Goal: Task Accomplishment & Management: Complete application form

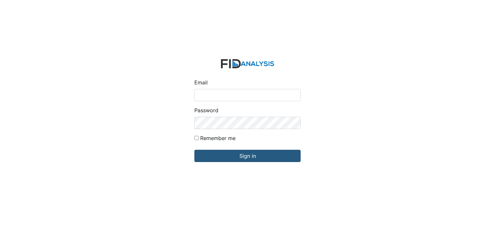
type input "[EMAIL_ADDRESS][DOMAIN_NAME]"
click at [241, 164] on form "Email swhite@lifeincorporated.com Password Remember me Sign in" at bounding box center [247, 114] width 117 height 121
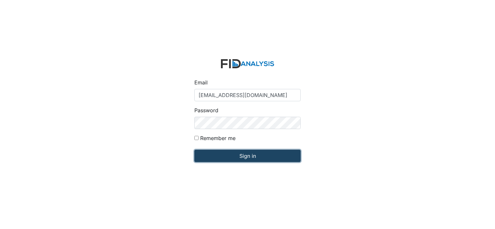
click at [237, 157] on input "Sign in" at bounding box center [247, 156] width 106 height 12
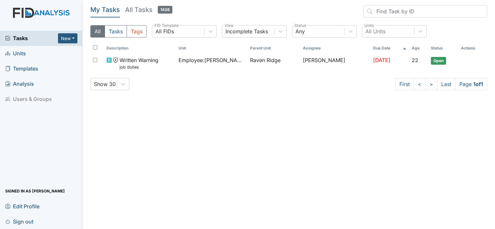
click at [21, 54] on span "Units" at bounding box center [15, 54] width 21 height 10
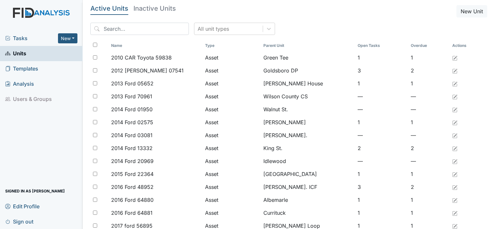
click at [29, 69] on span "Templates" at bounding box center [21, 69] width 33 height 10
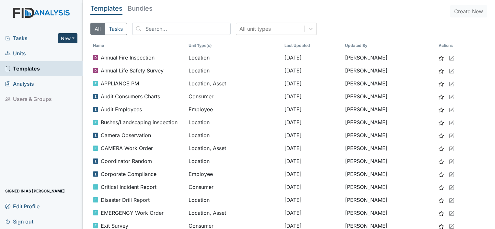
click at [67, 38] on button "New" at bounding box center [67, 38] width 19 height 10
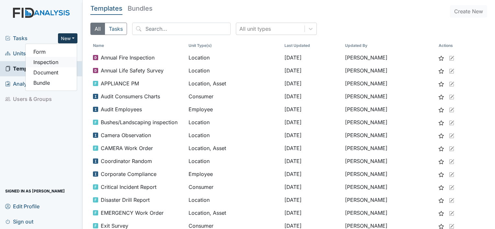
click at [59, 62] on link "Inspection" at bounding box center [51, 62] width 51 height 10
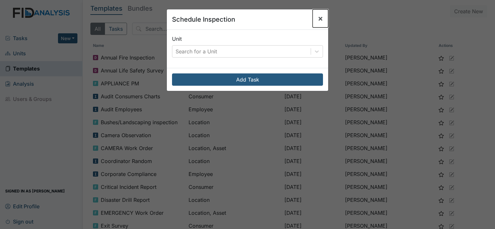
click at [318, 20] on span "×" at bounding box center [320, 18] width 5 height 9
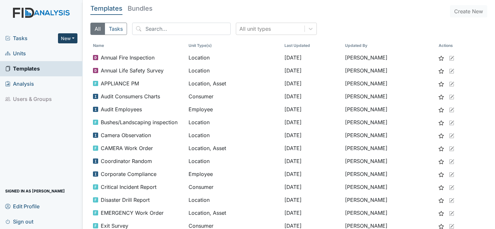
click at [66, 41] on button "New" at bounding box center [67, 38] width 19 height 10
click at [44, 54] on link "Form" at bounding box center [51, 52] width 51 height 10
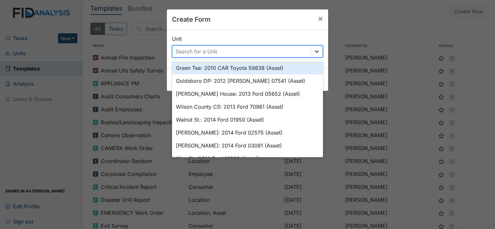
click at [314, 49] on icon at bounding box center [317, 51] width 6 height 6
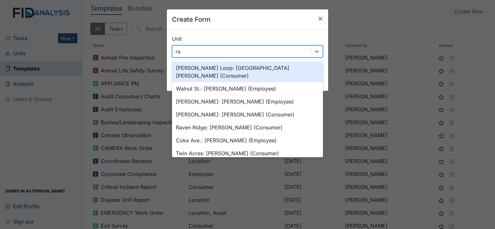
type input "rav"
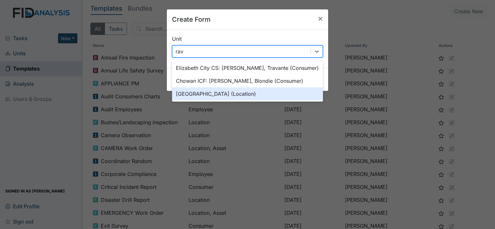
click at [244, 92] on div "Raven Ridge (Location)" at bounding box center [247, 93] width 151 height 13
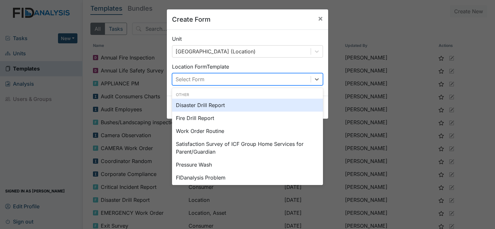
click at [249, 80] on div "Select Form" at bounding box center [241, 80] width 138 height 12
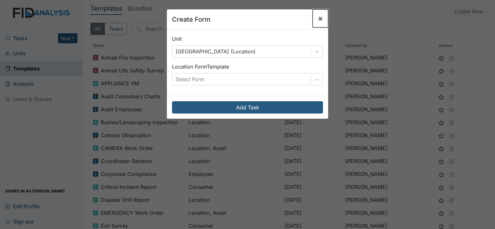
click at [321, 20] on button "×" at bounding box center [321, 18] width 16 height 18
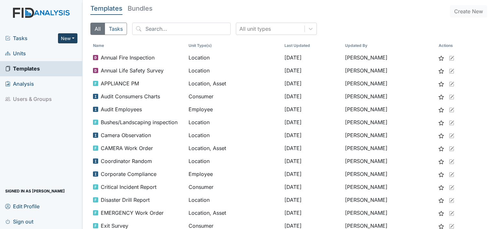
click at [65, 40] on button "New" at bounding box center [67, 38] width 19 height 10
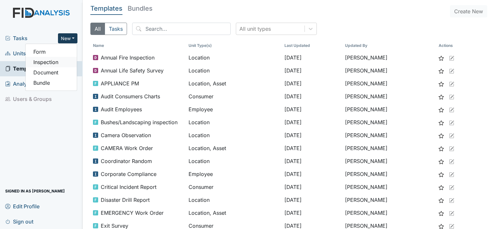
click at [46, 63] on link "Inspection" at bounding box center [51, 62] width 51 height 10
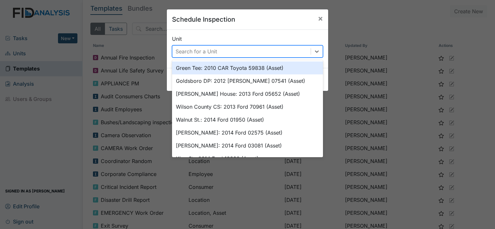
click at [183, 55] on div "Search for a Unit" at bounding box center [196, 52] width 41 height 8
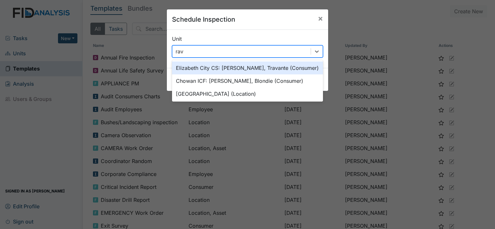
type input "rave"
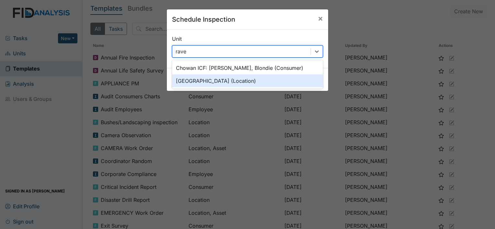
click at [188, 84] on div "Raven Ridge (Location)" at bounding box center [247, 80] width 151 height 13
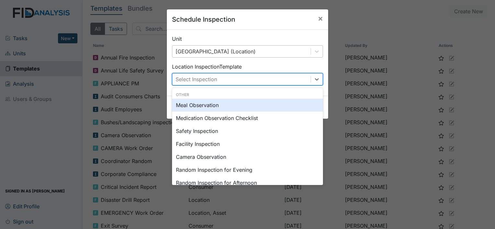
click at [193, 80] on div "Select Inspection" at bounding box center [196, 79] width 41 height 8
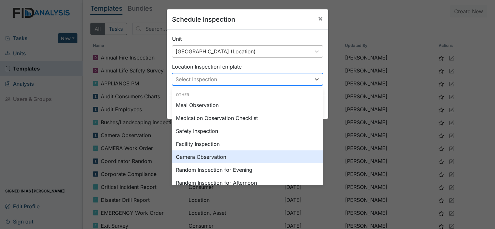
click at [193, 156] on div "Camera Observation" at bounding box center [247, 157] width 151 height 13
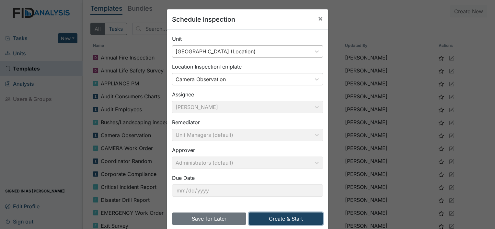
click at [270, 217] on button "Create & Start" at bounding box center [286, 219] width 74 height 12
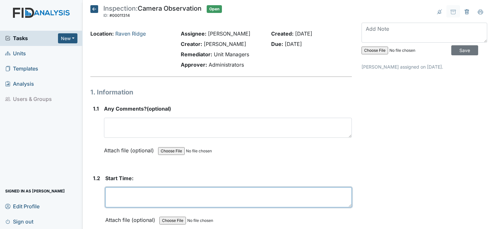
click at [140, 198] on textarea at bounding box center [228, 198] width 246 height 20
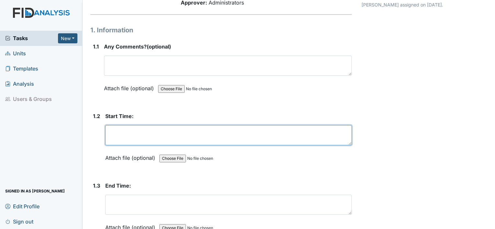
scroll to position [64, 0]
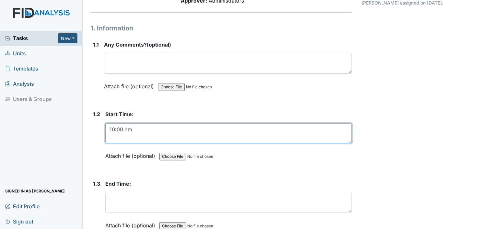
type textarea "10:00 am"
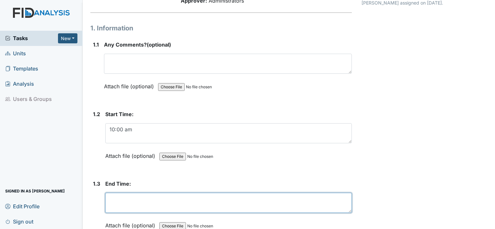
click at [128, 197] on textarea at bounding box center [228, 203] width 246 height 20
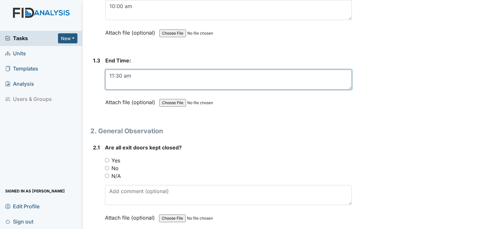
scroll to position [192, 0]
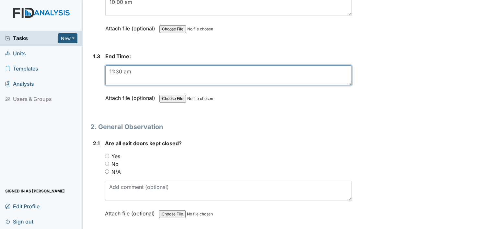
type textarea "11:30 am"
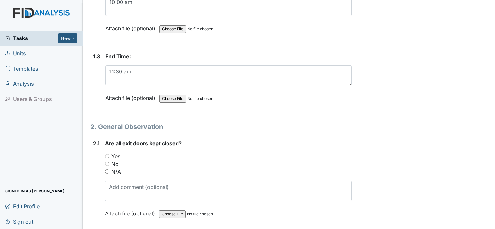
click at [106, 156] on input "Yes" at bounding box center [107, 156] width 4 height 4
radio input "true"
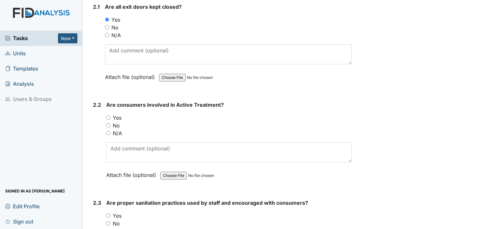
scroll to position [330, 0]
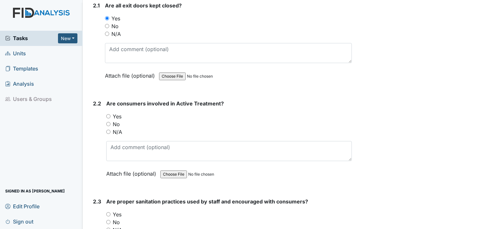
click at [108, 122] on input "No" at bounding box center [108, 124] width 4 height 4
radio input "true"
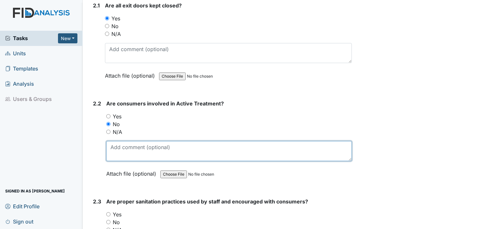
click at [113, 146] on textarea at bounding box center [229, 151] width 246 height 20
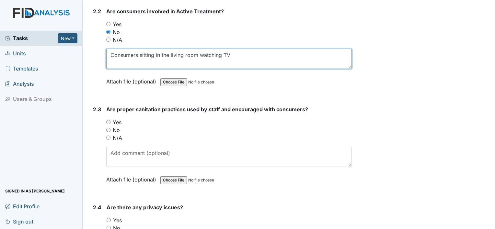
scroll to position [424, 0]
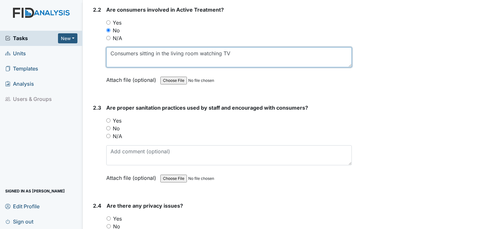
type textarea "Consumers sitting in the living room watching TV"
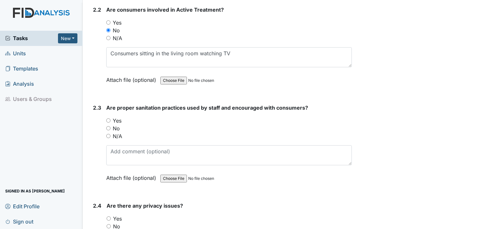
click at [108, 119] on input "Yes" at bounding box center [108, 121] width 4 height 4
radio input "true"
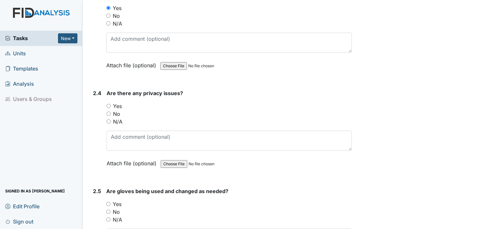
scroll to position [539, 0]
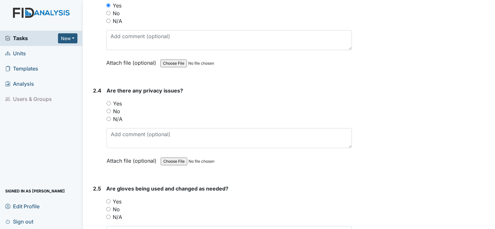
click at [108, 109] on input "No" at bounding box center [109, 111] width 4 height 4
radio input "true"
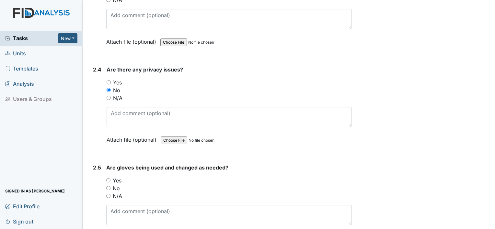
scroll to position [566, 0]
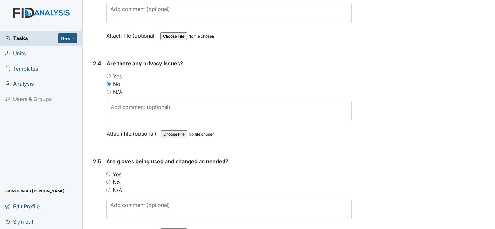
click at [108, 172] on input "Yes" at bounding box center [108, 174] width 4 height 4
radio input "true"
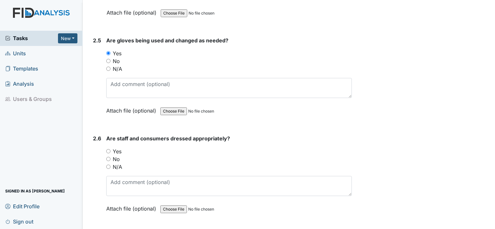
scroll to position [693, 0]
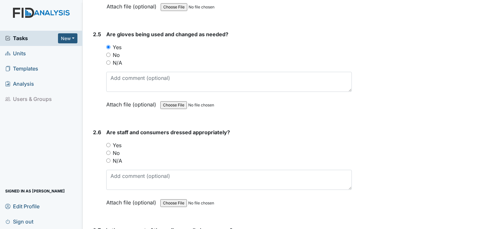
click at [109, 143] on input "Yes" at bounding box center [108, 145] width 4 height 4
radio input "true"
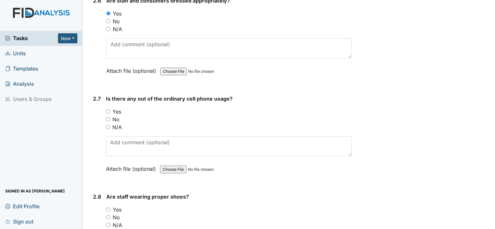
scroll to position [828, 0]
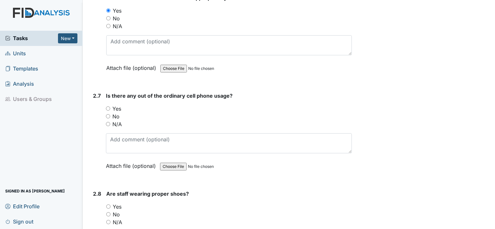
click at [108, 114] on input "No" at bounding box center [108, 116] width 4 height 4
radio input "true"
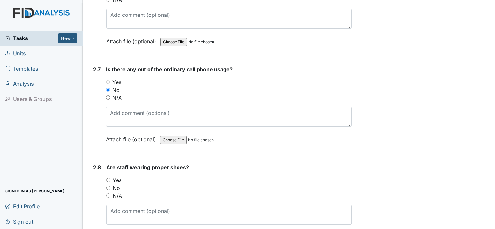
scroll to position [855, 0]
click at [109, 178] on input "Yes" at bounding box center [108, 180] width 4 height 4
radio input "true"
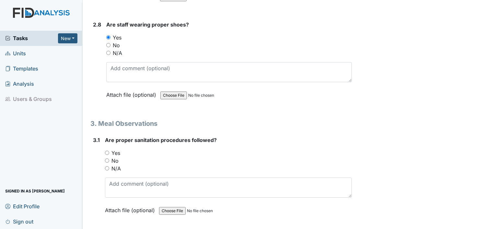
scroll to position [1009, 0]
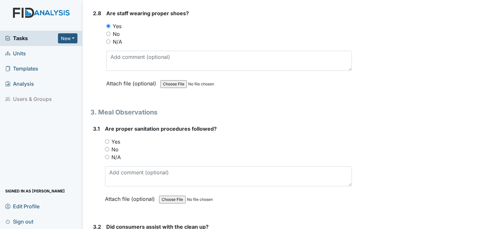
click at [107, 140] on input "Yes" at bounding box center [107, 142] width 4 height 4
radio input "true"
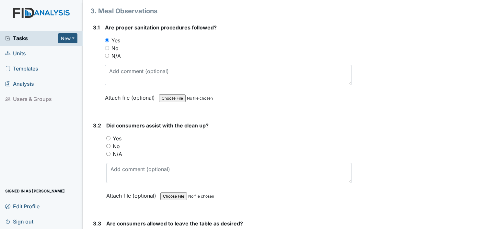
scroll to position [1111, 0]
click at [107, 144] on input "No" at bounding box center [108, 146] width 4 height 4
radio input "true"
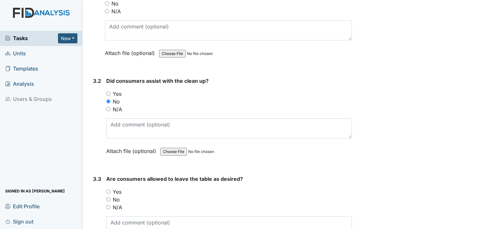
scroll to position [1158, 0]
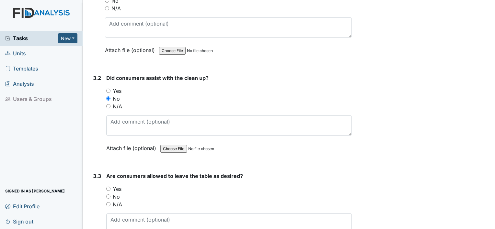
click at [109, 187] on input "Yes" at bounding box center [108, 189] width 4 height 4
radio input "true"
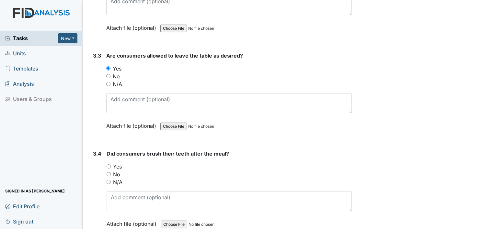
scroll to position [1279, 0]
click at [108, 172] on input "No" at bounding box center [109, 174] width 4 height 4
radio input "true"
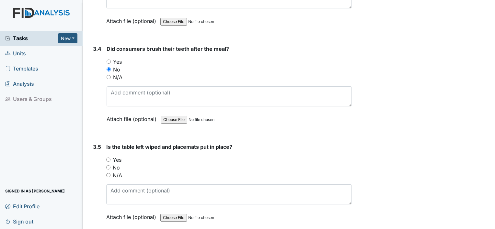
scroll to position [1386, 0]
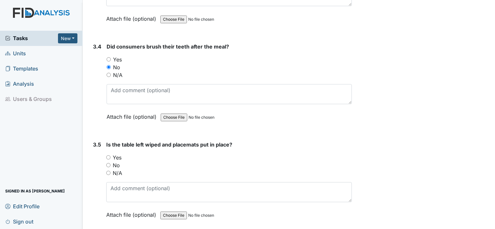
click at [108, 155] on input "Yes" at bounding box center [108, 157] width 4 height 4
radio input "true"
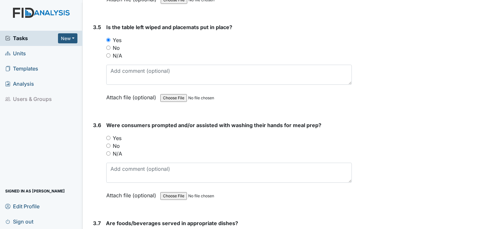
scroll to position [1512, 0]
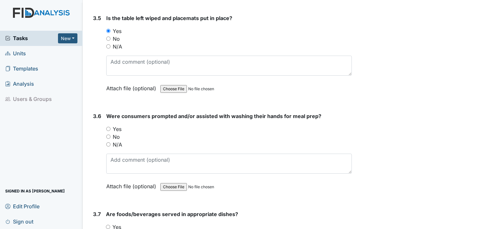
click at [107, 127] on input "Yes" at bounding box center [108, 129] width 4 height 4
radio input "true"
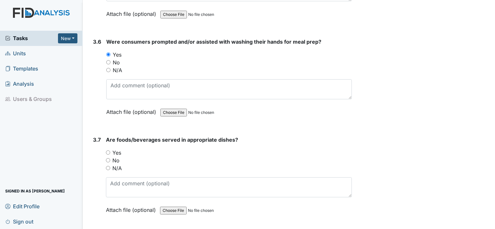
scroll to position [1587, 0]
click at [110, 149] on div "Yes" at bounding box center [229, 153] width 246 height 8
click at [108, 150] on input "Yes" at bounding box center [108, 152] width 4 height 4
radio input "true"
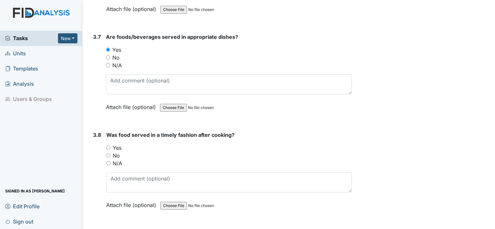
scroll to position [1692, 0]
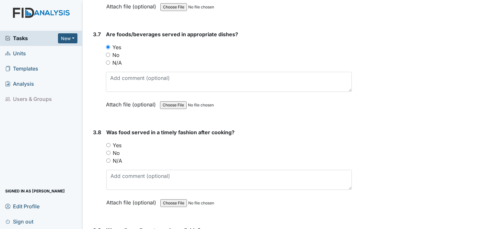
click at [106, 143] on input "Yes" at bounding box center [108, 145] width 4 height 4
radio input "true"
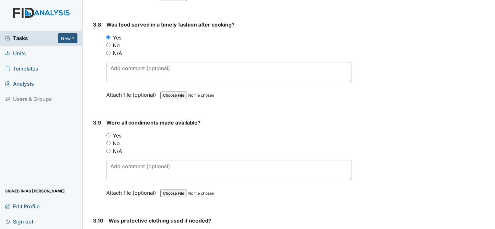
scroll to position [1801, 0]
click at [109, 133] on input "Yes" at bounding box center [108, 135] width 4 height 4
radio input "true"
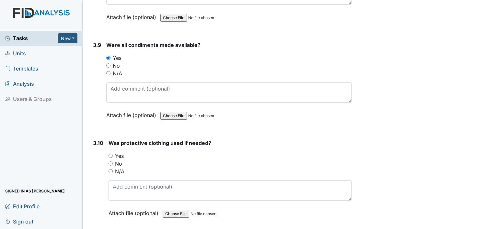
scroll to position [1878, 0]
click at [103, 121] on div "3.9 Were all condiments made available? You must select one of the below option…" at bounding box center [220, 85] width 261 height 88
click at [110, 169] on input "N/A" at bounding box center [111, 171] width 4 height 4
radio input "true"
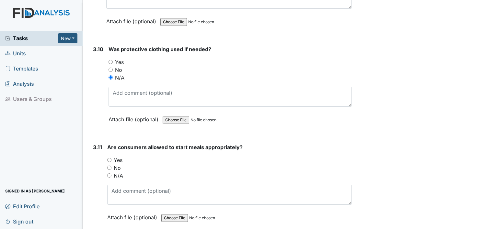
scroll to position [1974, 0]
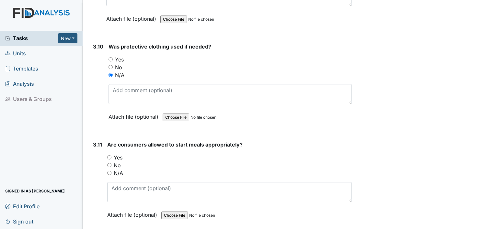
click at [111, 154] on div "Yes" at bounding box center [229, 158] width 245 height 8
click at [109, 155] on input "Yes" at bounding box center [109, 157] width 4 height 4
radio input "true"
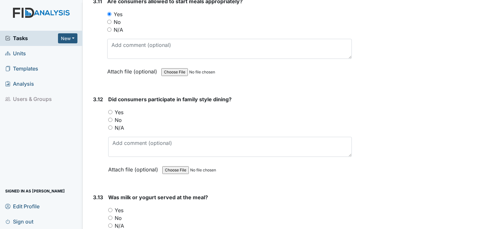
scroll to position [2118, 0]
click at [109, 110] on input "Yes" at bounding box center [110, 112] width 4 height 4
radio input "true"
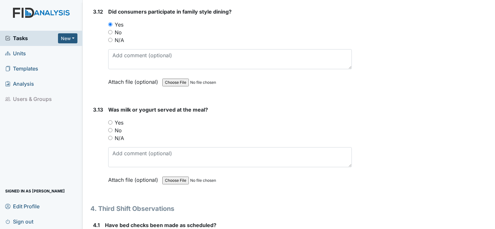
scroll to position [2211, 0]
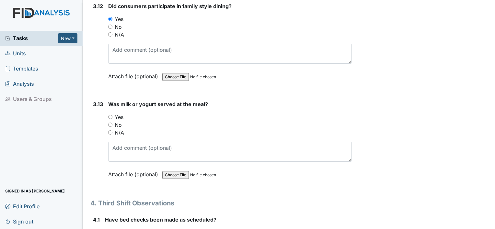
click at [110, 131] on input "N/A" at bounding box center [110, 133] width 4 height 4
radio input "true"
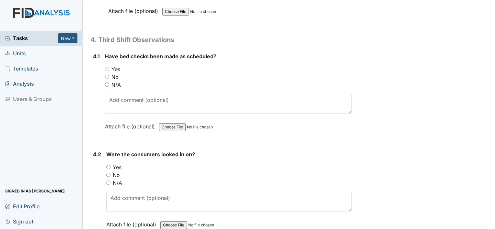
scroll to position [2377, 0]
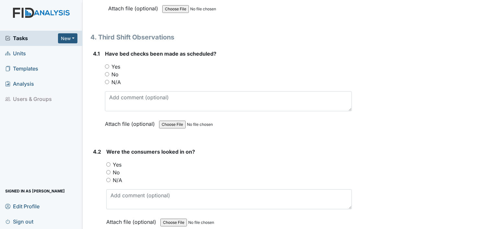
click at [106, 64] on input "Yes" at bounding box center [107, 66] width 4 height 4
radio input "true"
click at [106, 163] on input "Yes" at bounding box center [108, 165] width 4 height 4
radio input "true"
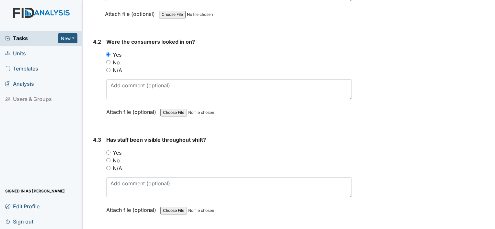
scroll to position [2489, 0]
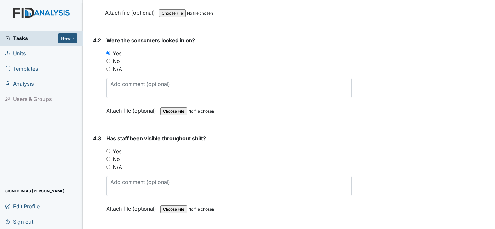
click at [108, 148] on div "Yes" at bounding box center [229, 152] width 246 height 8
click at [109, 149] on input "Yes" at bounding box center [108, 151] width 4 height 4
radio input "true"
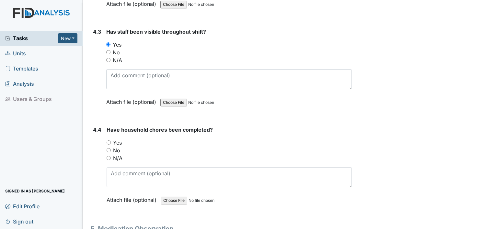
scroll to position [2611, 0]
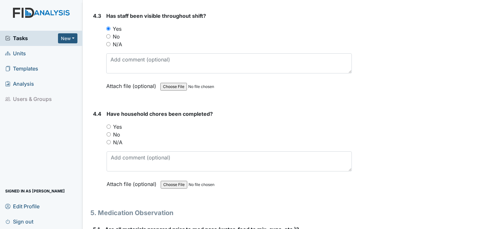
click at [109, 125] on input "Yes" at bounding box center [109, 127] width 4 height 4
radio input "true"
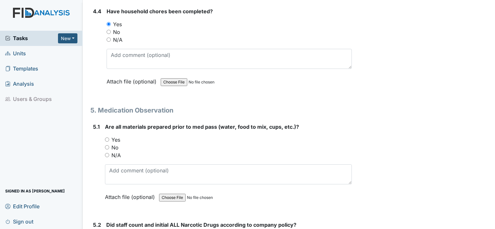
scroll to position [2734, 0]
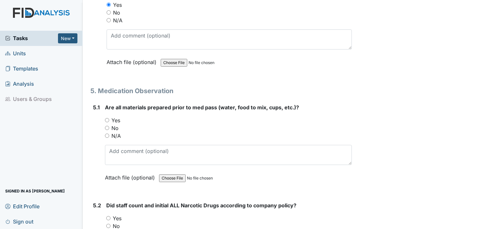
click at [107, 118] on input "Yes" at bounding box center [107, 120] width 4 height 4
radio input "true"
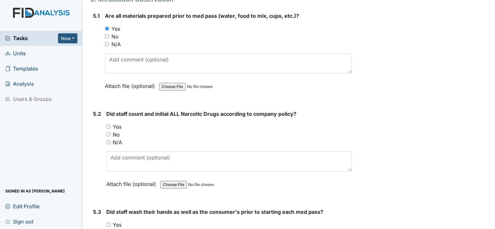
scroll to position [2828, 0]
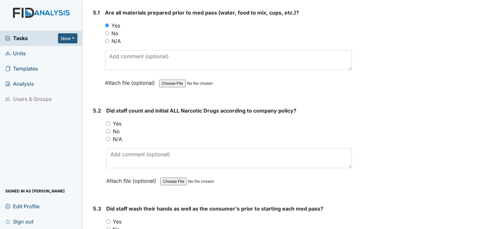
click at [108, 121] on input "Yes" at bounding box center [108, 123] width 4 height 4
radio input "true"
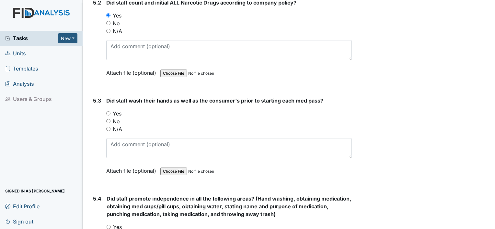
scroll to position [2940, 0]
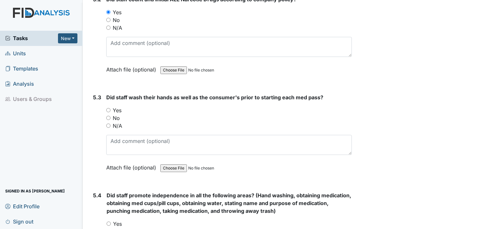
click at [109, 108] on input "Yes" at bounding box center [108, 110] width 4 height 4
radio input "true"
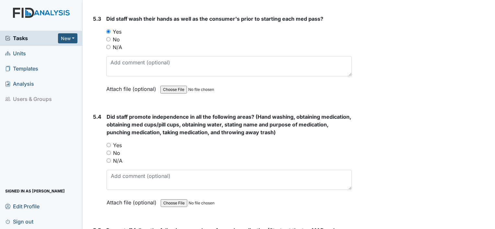
scroll to position [3026, 0]
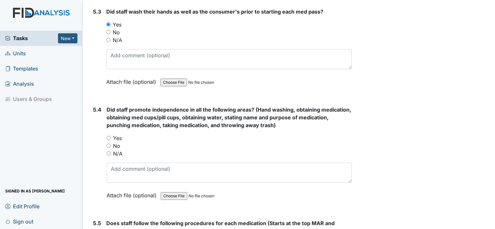
click at [107, 136] on input "Yes" at bounding box center [109, 138] width 4 height 4
radio input "true"
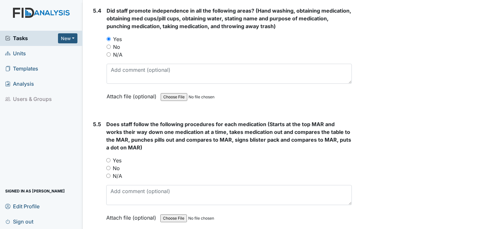
scroll to position [3126, 0]
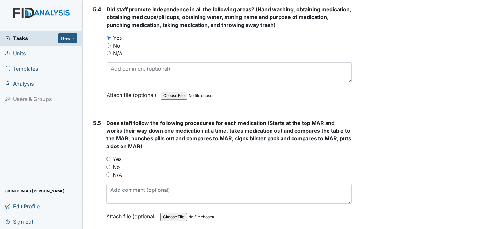
click at [109, 157] on input "Yes" at bounding box center [108, 159] width 4 height 4
radio input "true"
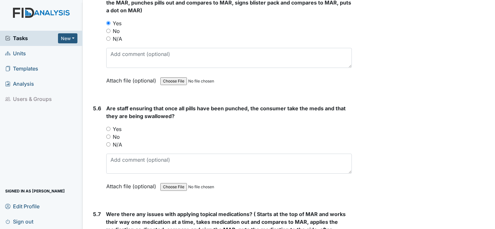
scroll to position [3264, 0]
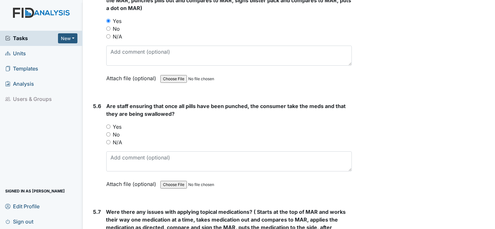
click at [109, 125] on input "Yes" at bounding box center [108, 127] width 4 height 4
radio input "true"
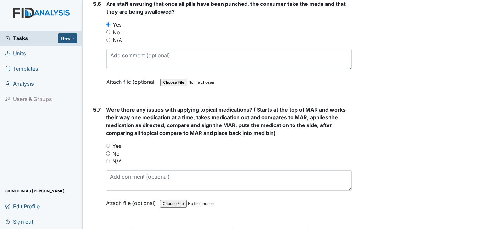
scroll to position [3379, 0]
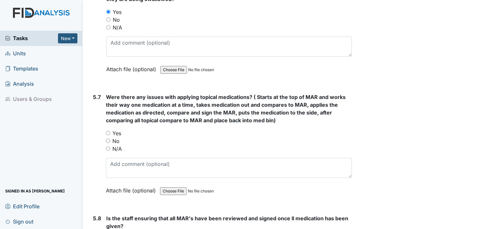
click at [109, 139] on input "No" at bounding box center [108, 141] width 4 height 4
radio input "true"
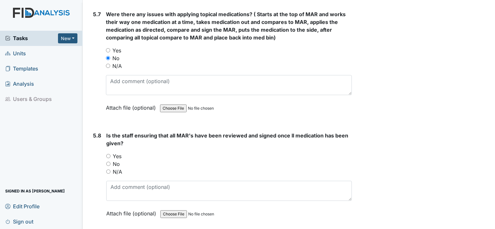
scroll to position [3467, 0]
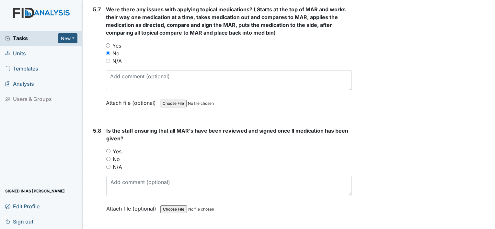
click at [108, 149] on input "Yes" at bounding box center [108, 151] width 4 height 4
radio input "true"
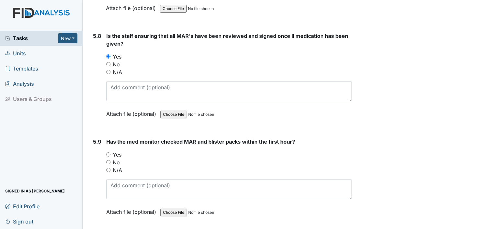
scroll to position [3574, 0]
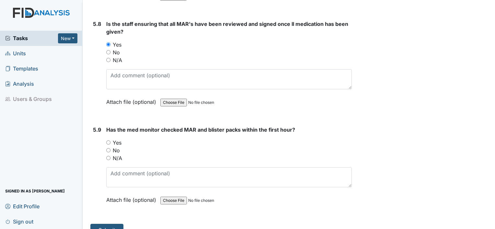
click at [109, 141] on input "Yes" at bounding box center [108, 143] width 4 height 4
radio input "true"
click at [115, 224] on button "Submit" at bounding box center [106, 230] width 33 height 12
